Goal: Book appointment/travel/reservation

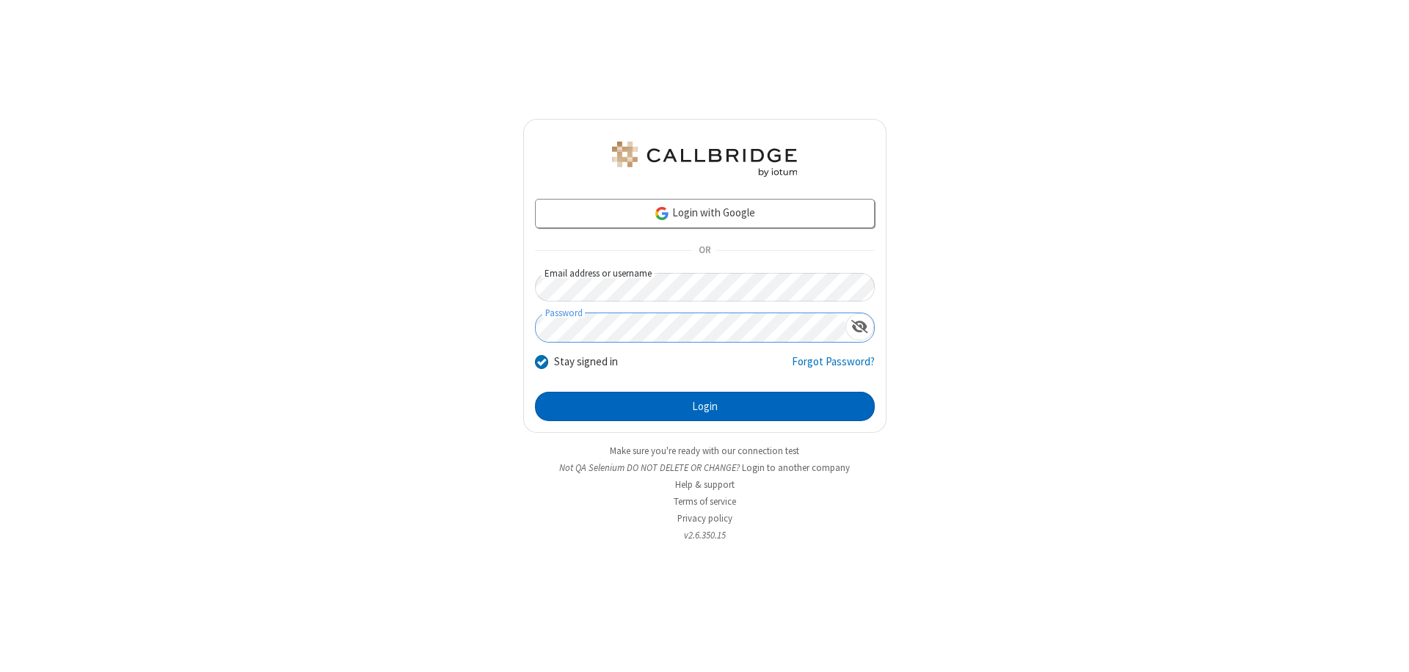
click at [705, 407] on button "Login" at bounding box center [705, 406] width 340 height 29
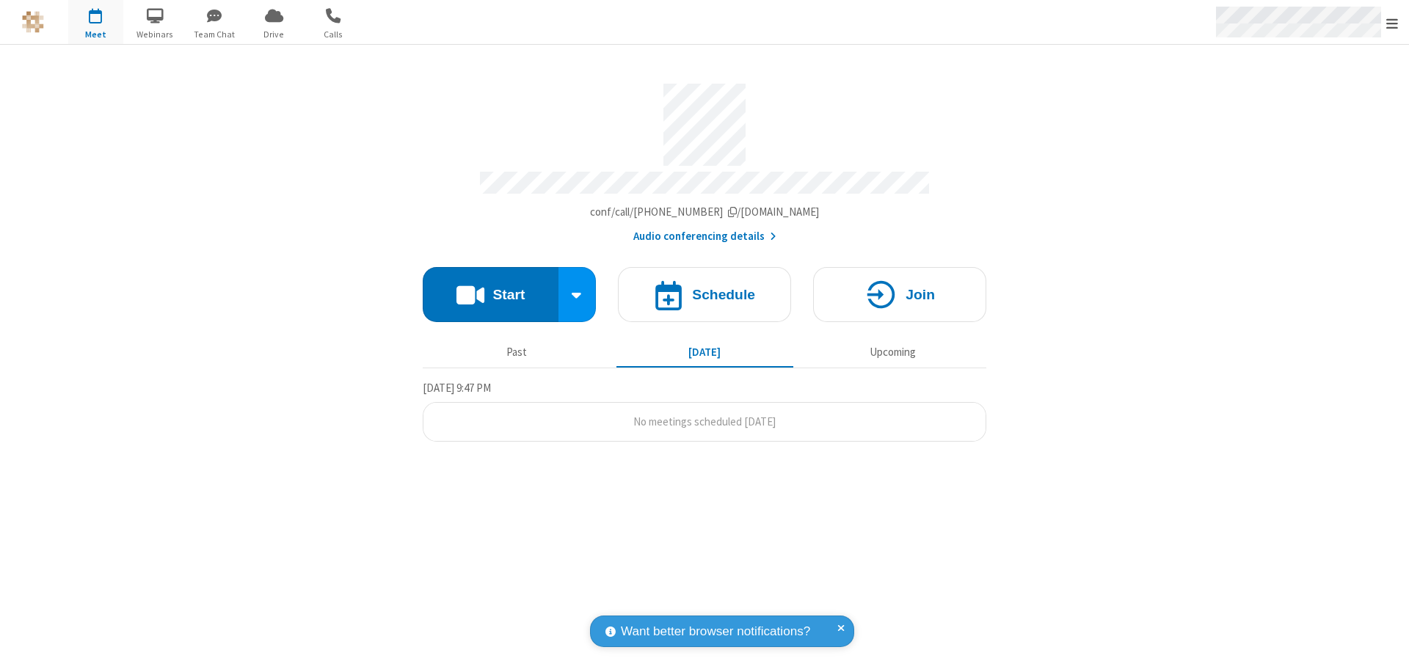
click at [1392, 23] on span "Open menu" at bounding box center [1393, 23] width 12 height 15
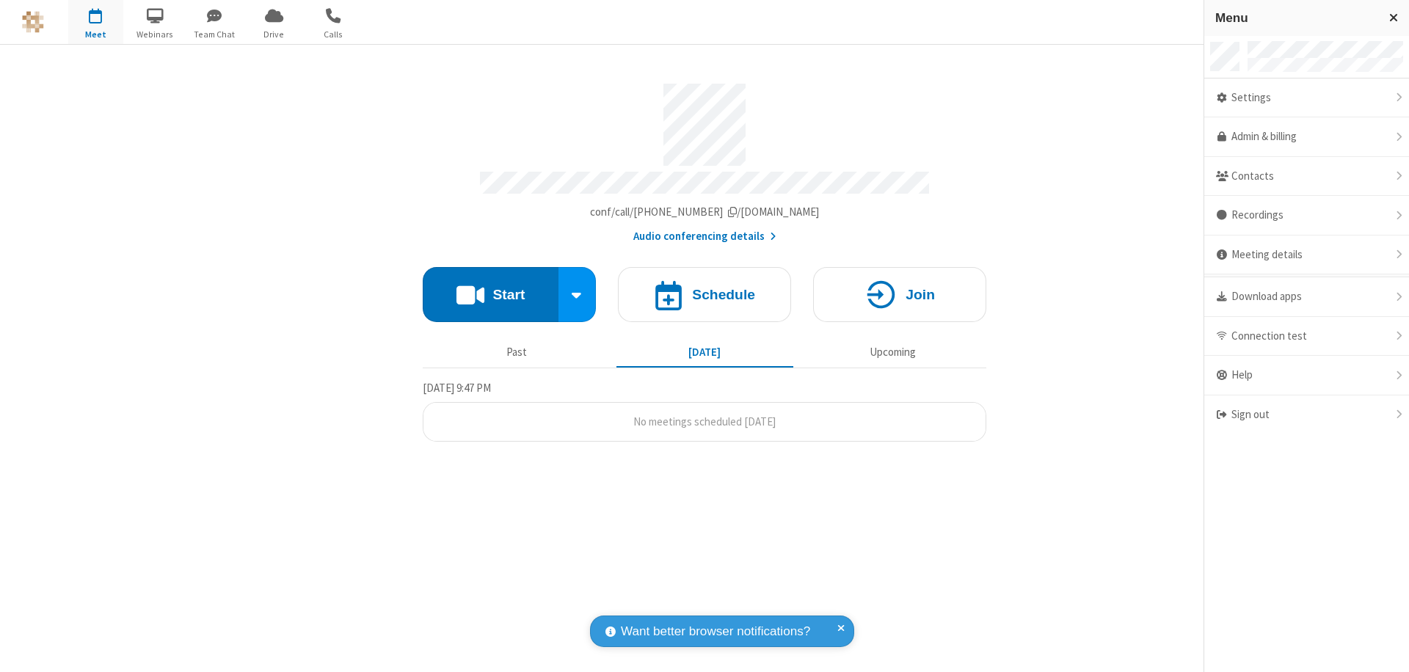
click at [95, 22] on span "button" at bounding box center [95, 15] width 55 height 25
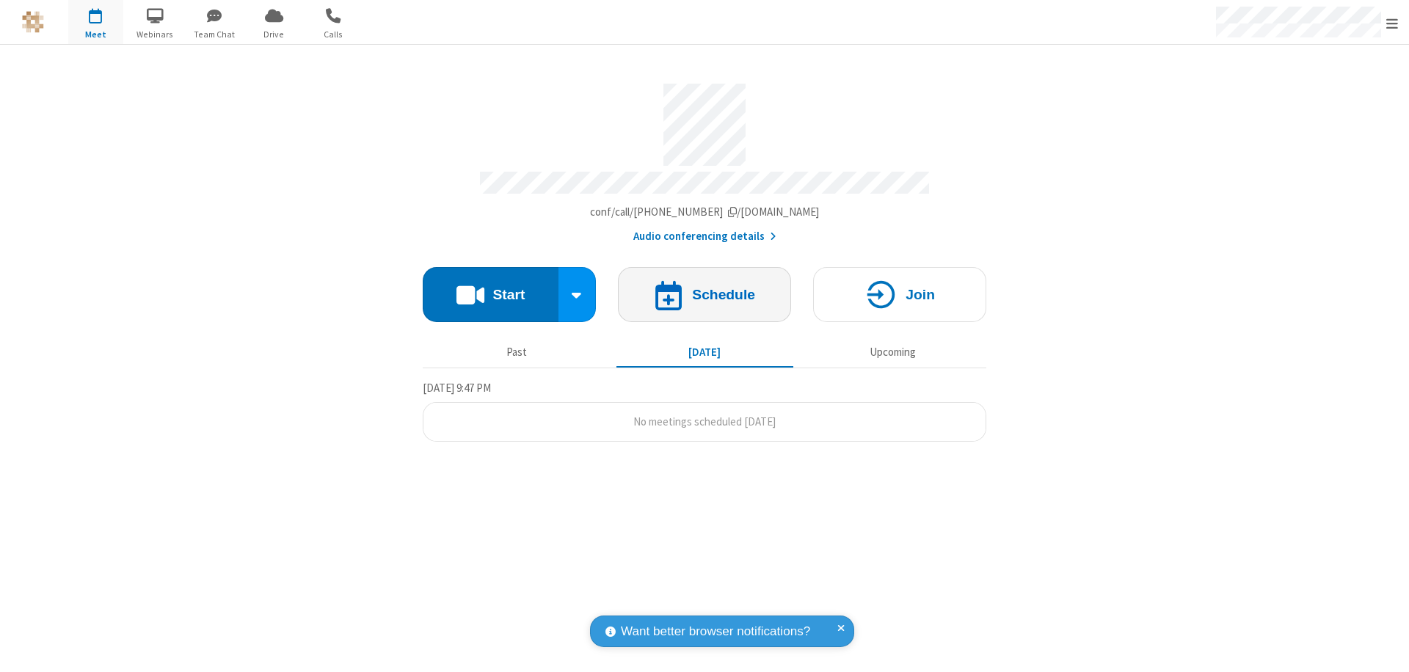
click at [705, 288] on h4 "Schedule" at bounding box center [723, 295] width 63 height 14
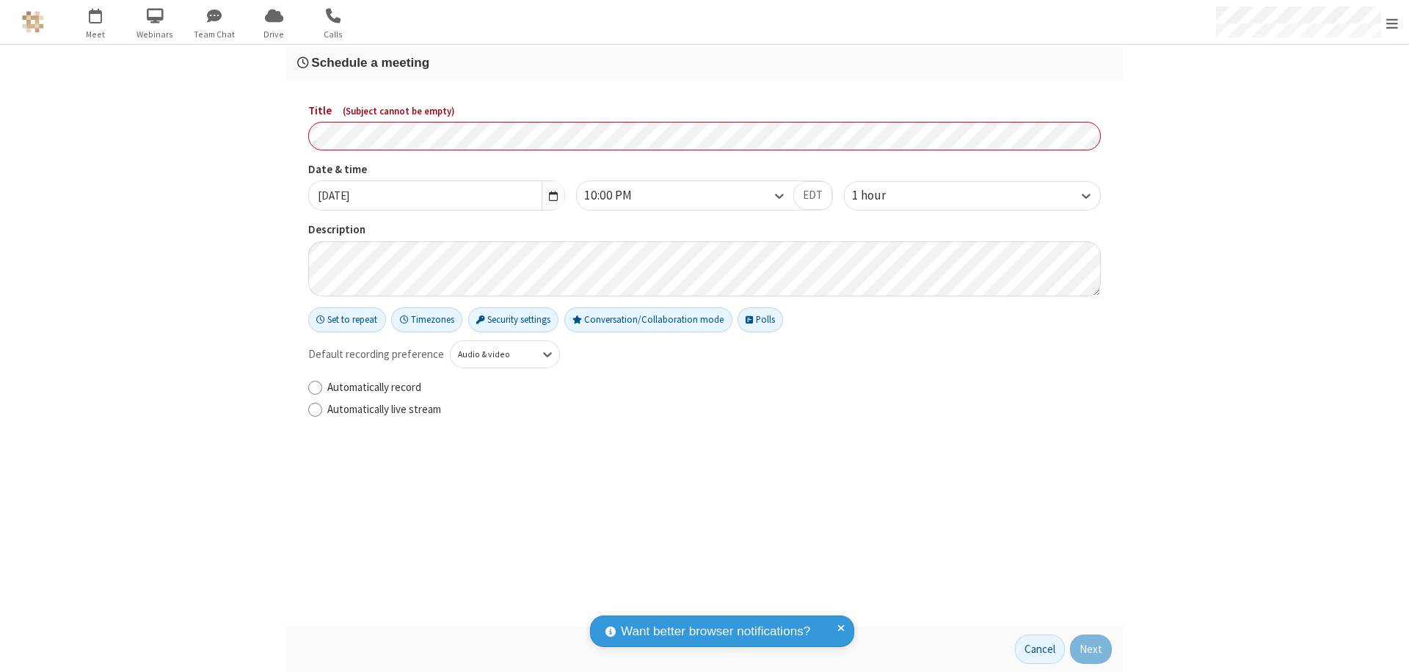
click at [705, 62] on h3 "Schedule a meeting" at bounding box center [704, 63] width 815 height 14
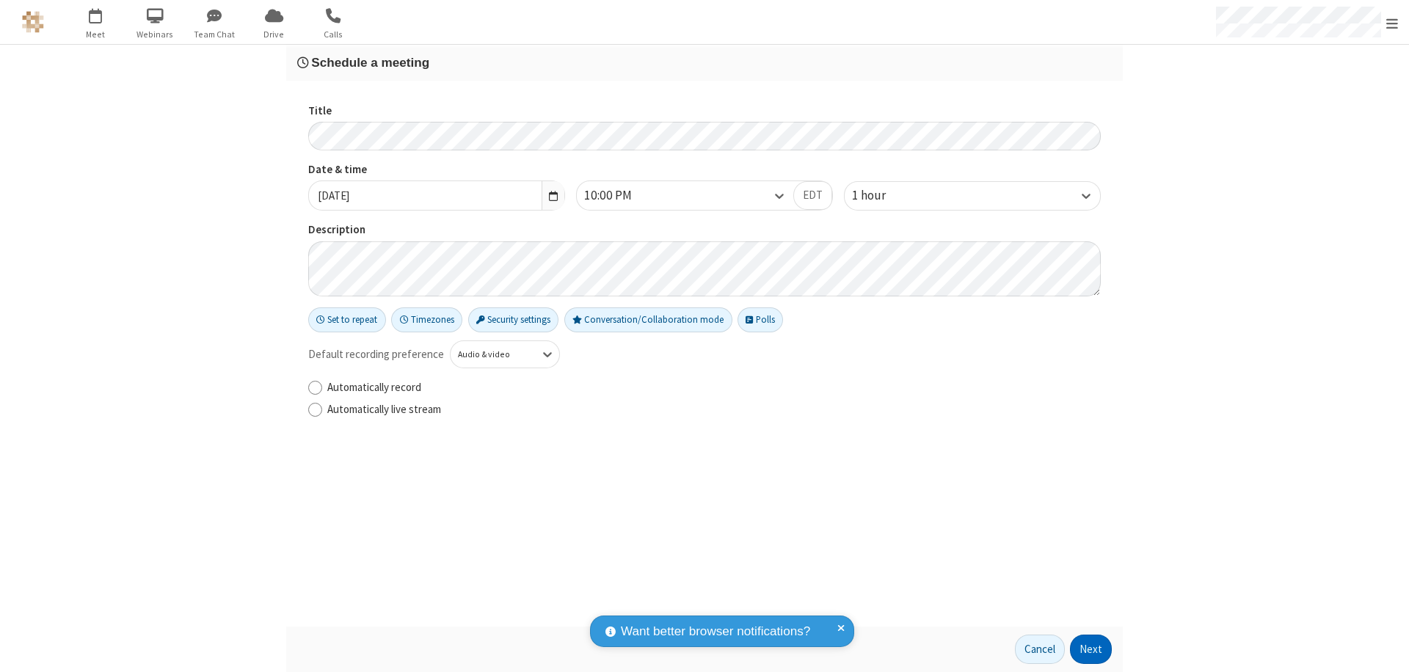
click at [1091, 650] on button "Next" at bounding box center [1091, 649] width 42 height 29
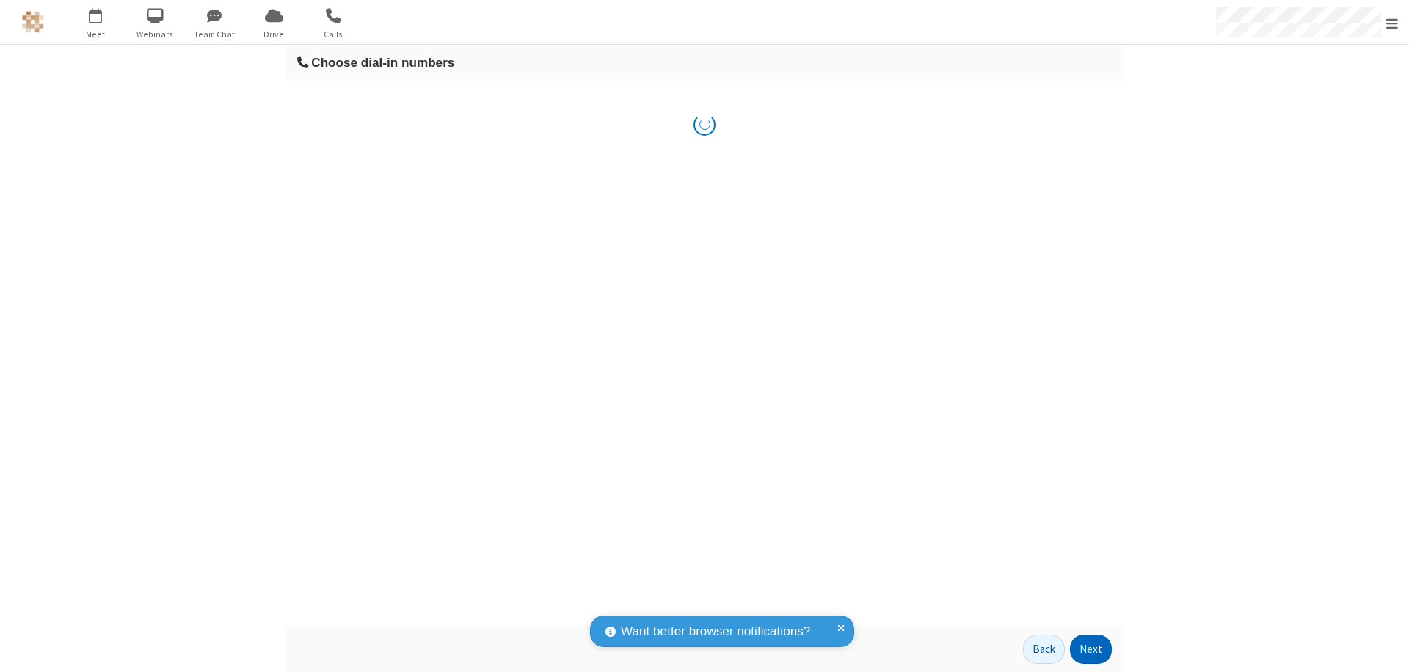
click at [1091, 650] on button "Next" at bounding box center [1091, 649] width 42 height 29
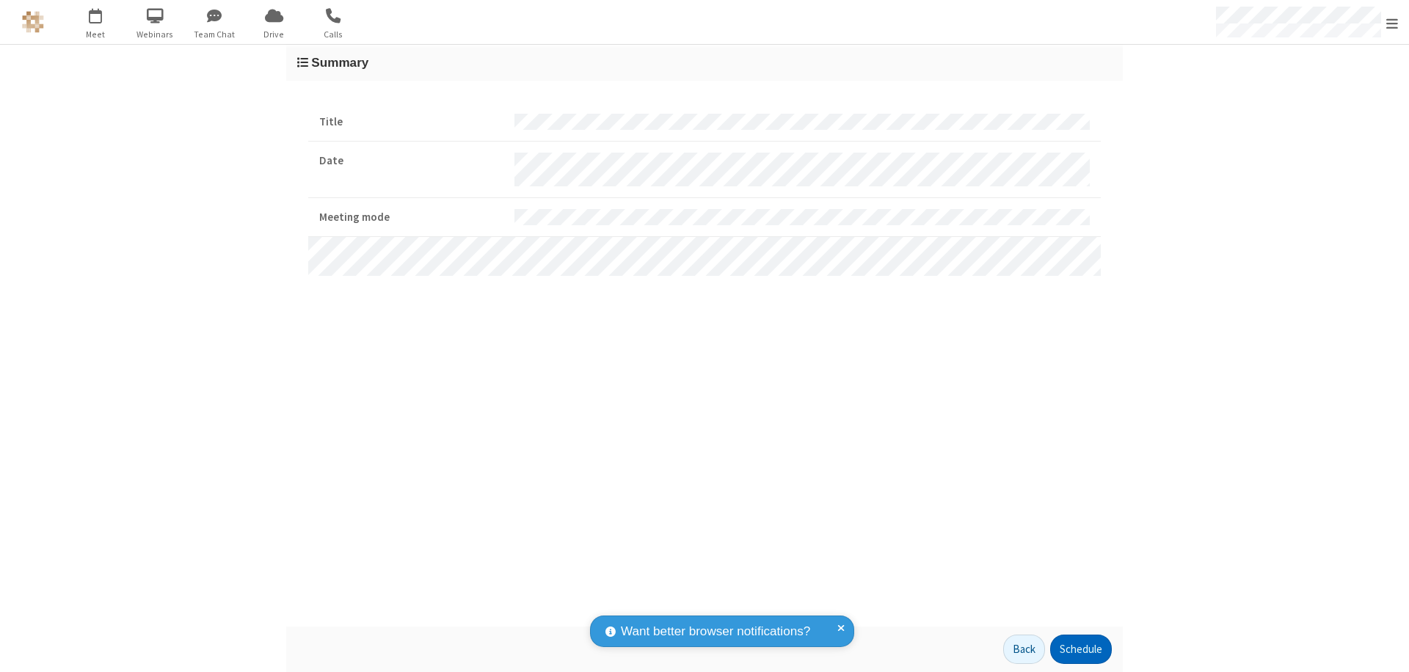
click at [1080, 650] on button "Schedule" at bounding box center [1081, 649] width 62 height 29
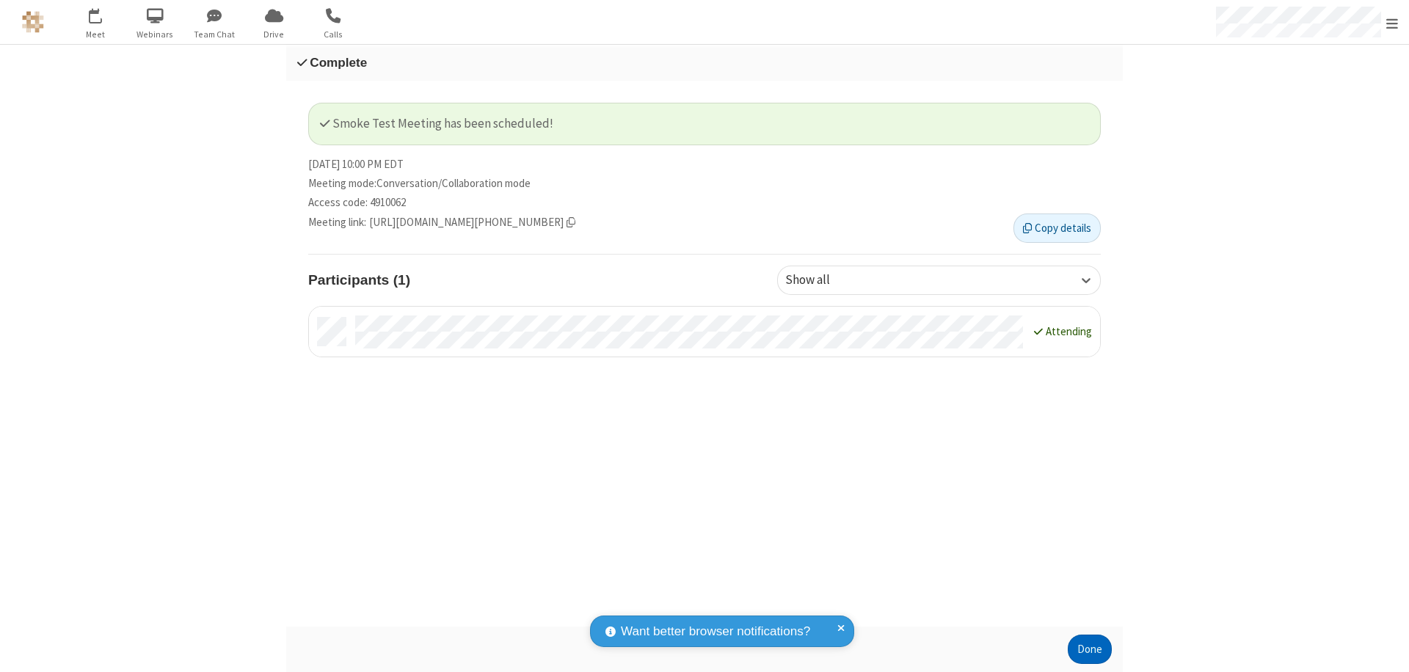
click at [1090, 650] on button "Done" at bounding box center [1090, 649] width 44 height 29
